Goal: Transaction & Acquisition: Purchase product/service

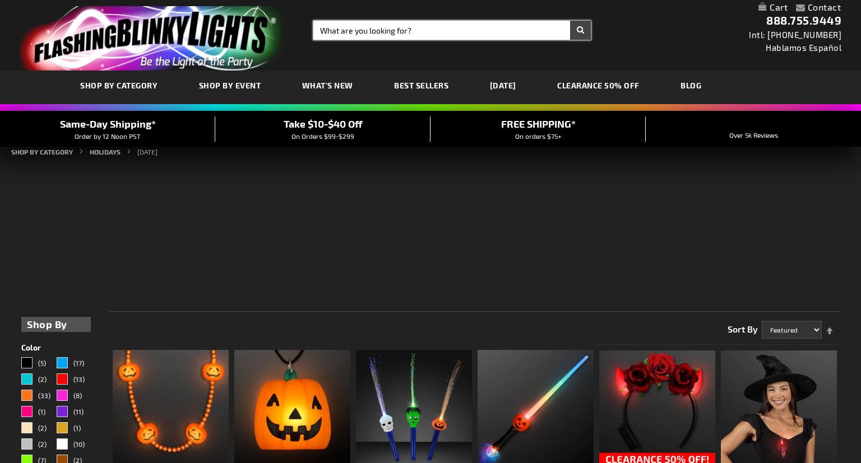
click at [379, 32] on input "Search" at bounding box center [451, 30] width 277 height 19
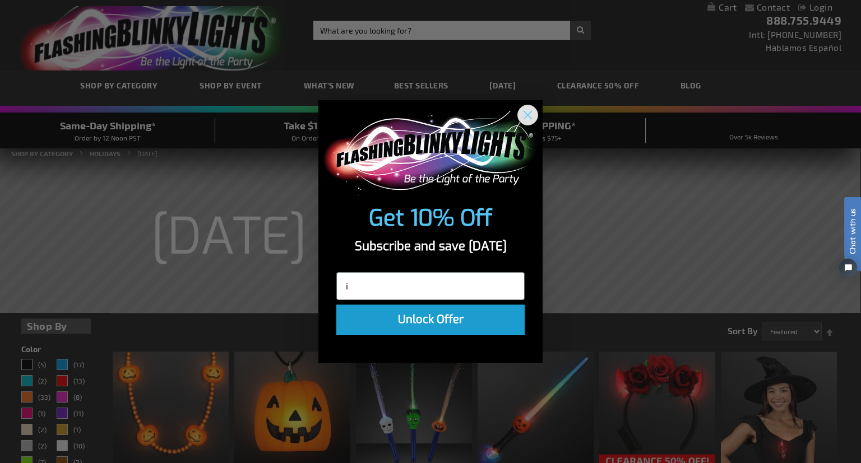
type input "i"
click at [530, 114] on circle "Close dialog" at bounding box center [527, 115] width 18 height 18
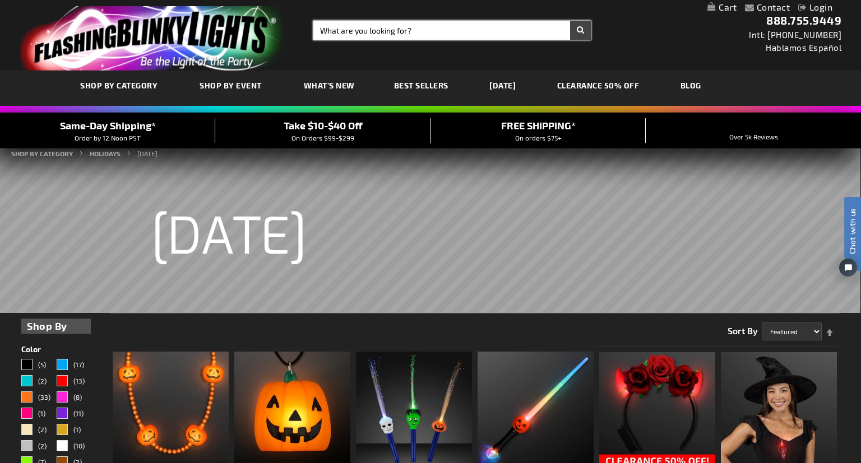
click at [417, 30] on input "Search" at bounding box center [451, 30] width 277 height 19
click at [570, 21] on button "Search" at bounding box center [580, 30] width 21 height 19
drag, startPoint x: 391, startPoint y: 31, endPoint x: 379, endPoint y: 31, distance: 12.3
click at [379, 31] on input "individual led ligths" at bounding box center [451, 30] width 277 height 19
type input "individual led lights"
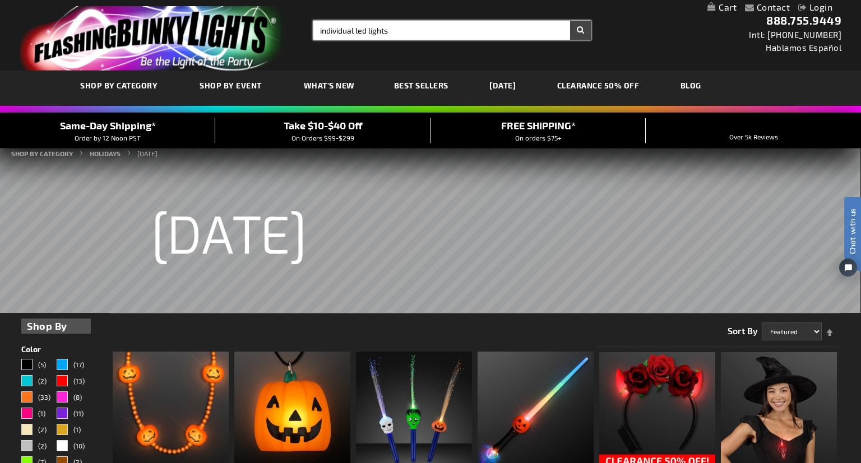
click at [570, 21] on button "Search" at bounding box center [580, 30] width 21 height 19
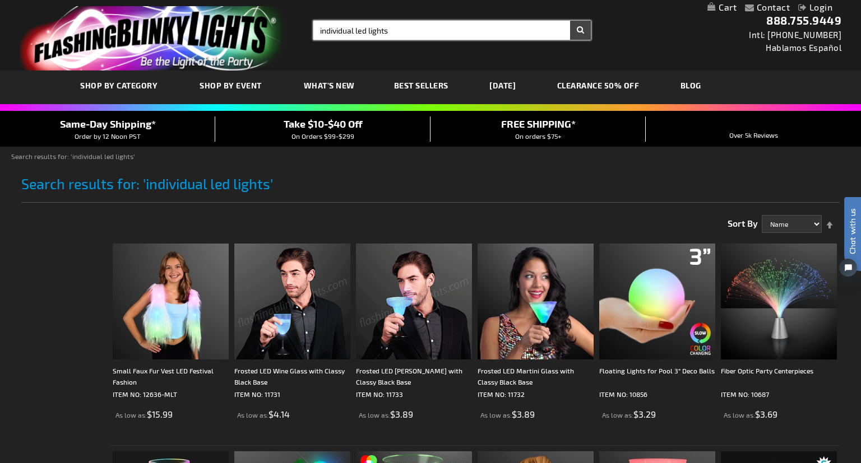
drag, startPoint x: 354, startPoint y: 28, endPoint x: 319, endPoint y: 30, distance: 34.8
click at [319, 30] on input "individual led lights" at bounding box center [451, 30] width 277 height 19
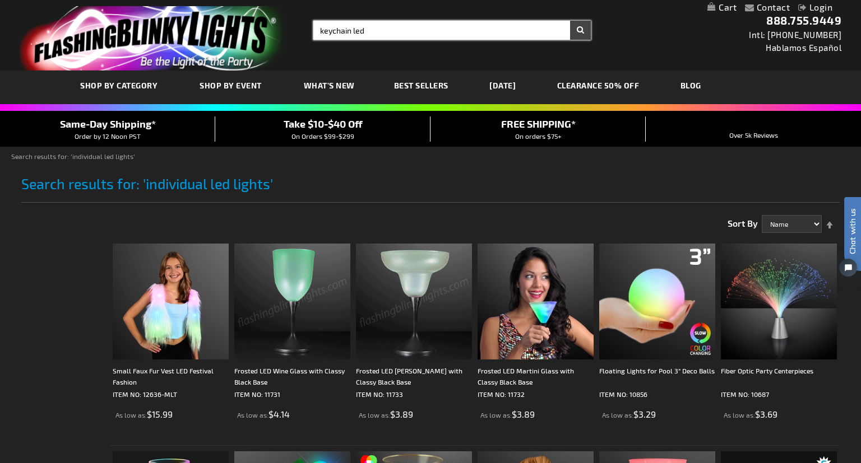
type input "keychain led"
click at [570, 21] on button "Search" at bounding box center [580, 30] width 21 height 19
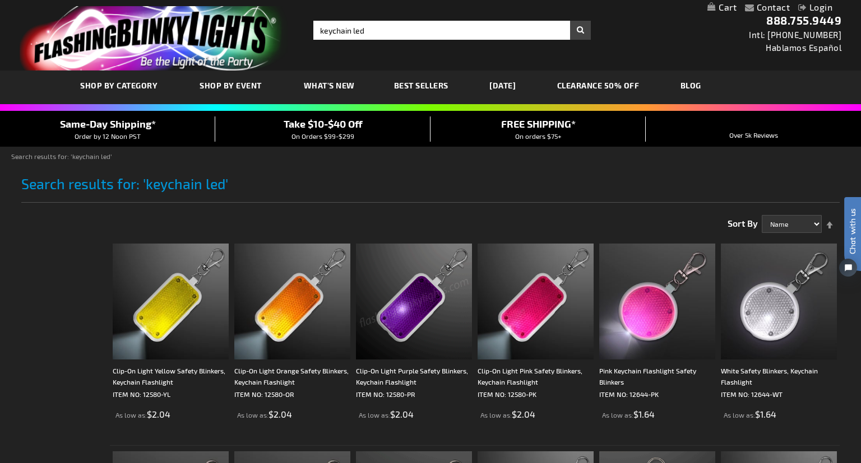
click at [422, 85] on span "Best Sellers" at bounding box center [421, 86] width 54 height 10
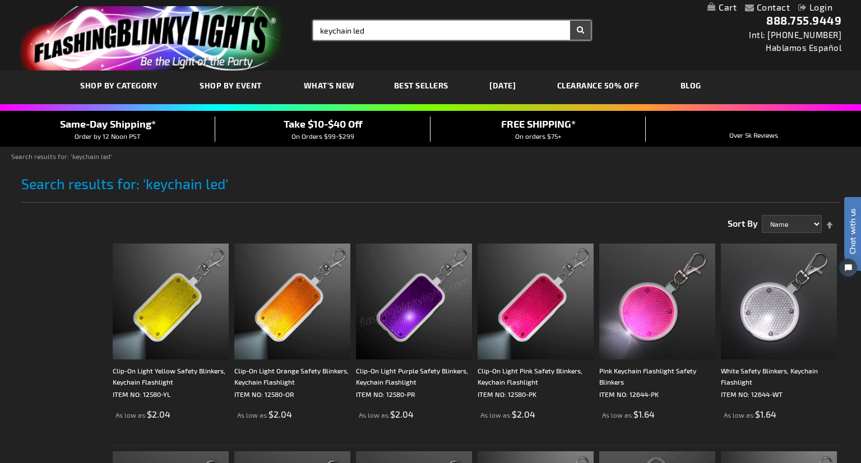
type input "keychain led"
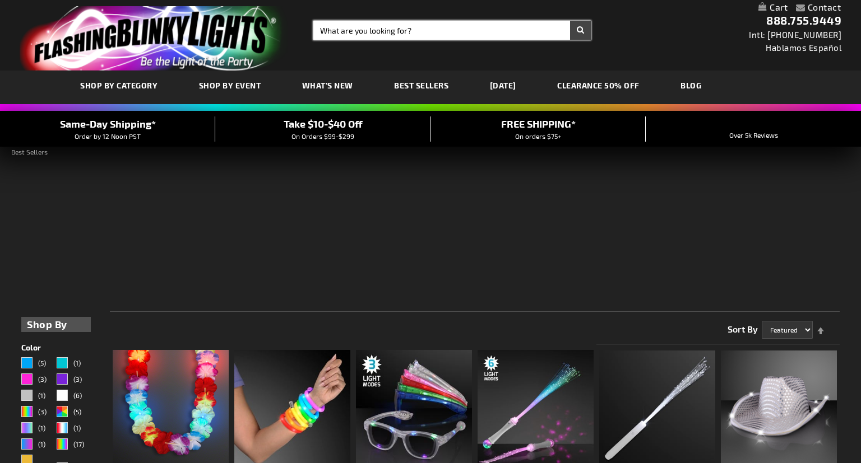
click at [427, 33] on input "Search" at bounding box center [451, 30] width 277 height 19
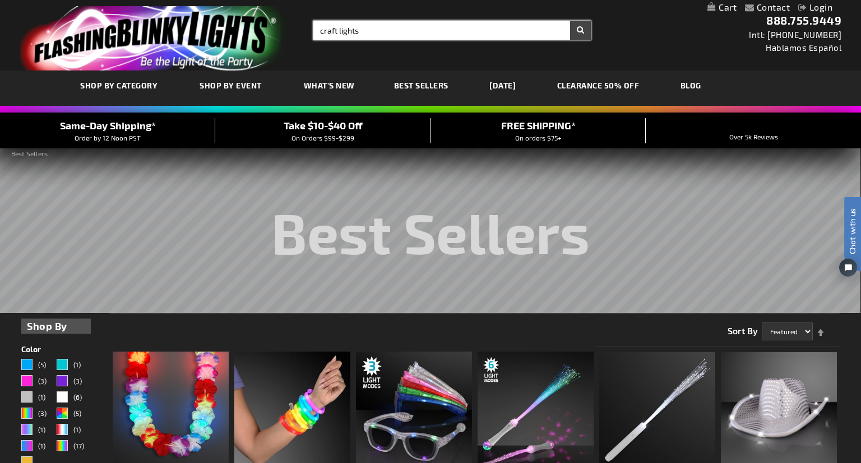
type input "craft lights"
click at [570, 21] on button "Search" at bounding box center [580, 30] width 21 height 19
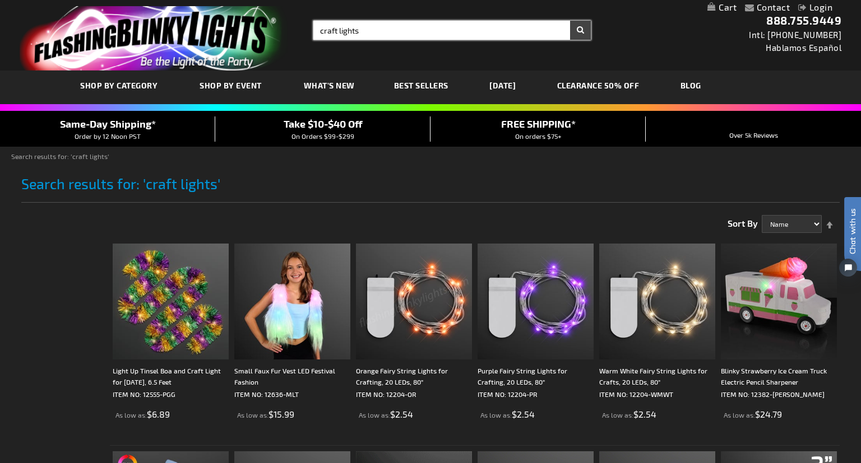
drag, startPoint x: 336, startPoint y: 28, endPoint x: 281, endPoint y: 29, distance: 54.4
click at [313, 29] on input "craft lights" at bounding box center [451, 30] width 277 height 19
type input "pill lights"
click at [570, 21] on button "Search" at bounding box center [580, 30] width 21 height 19
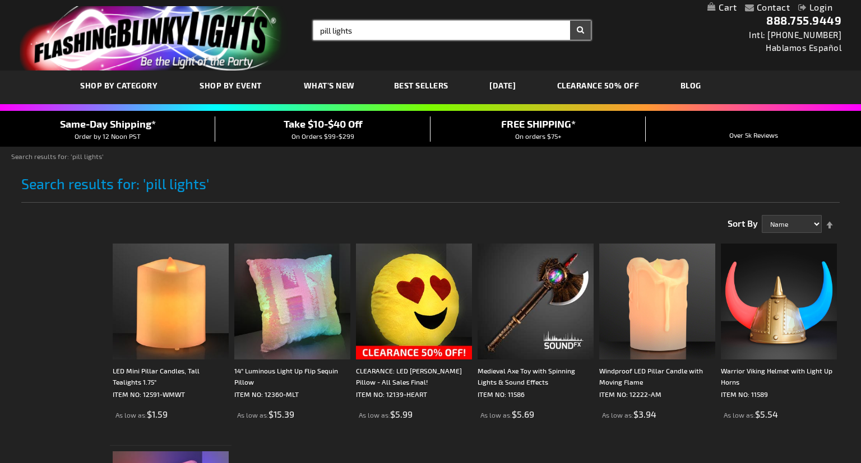
drag, startPoint x: 356, startPoint y: 29, endPoint x: 302, endPoint y: 36, distance: 54.8
click at [313, 36] on input "pill lights" at bounding box center [451, 30] width 277 height 19
type input "balloon lights"
click at [570, 21] on button "Search" at bounding box center [580, 30] width 21 height 19
